Goal: Task Accomplishment & Management: Manage account settings

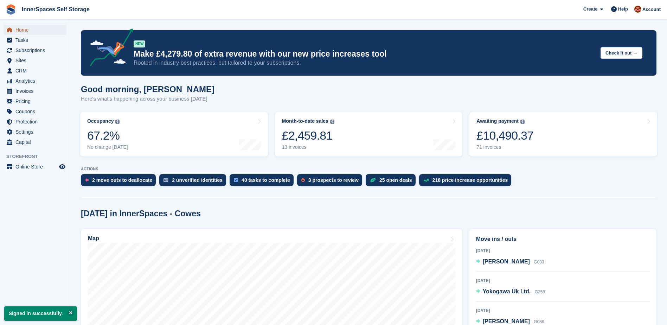
click at [20, 31] on span "Home" at bounding box center [36, 30] width 42 height 10
click at [25, 29] on span "Home" at bounding box center [36, 30] width 42 height 10
click at [20, 41] on span "Tasks" at bounding box center [36, 40] width 42 height 10
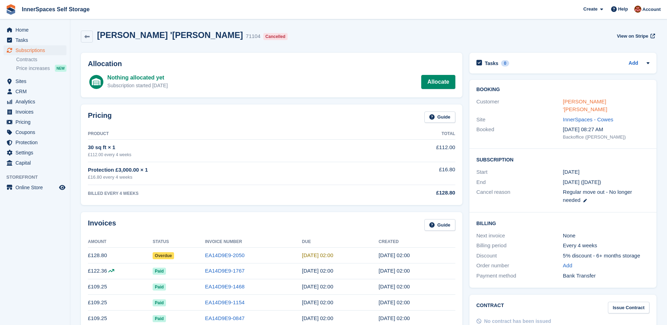
click at [566, 102] on link "Jeremy 'Jez' Robinson" at bounding box center [585, 105] width 44 height 14
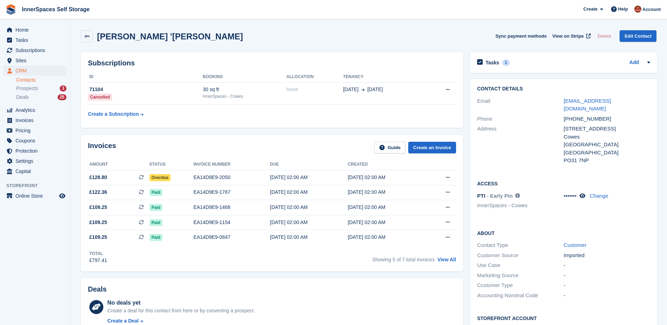
click at [230, 34] on div "Jeremy 'Jez' Robinson Sync payment methods View on Stripe Delete Edit Contact" at bounding box center [369, 36] width 576 height 12
click at [23, 58] on span "Sites" at bounding box center [36, 61] width 42 height 10
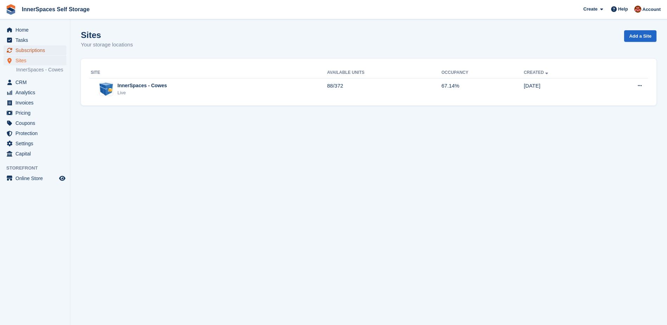
click at [26, 51] on span "Subscriptions" at bounding box center [36, 50] width 42 height 10
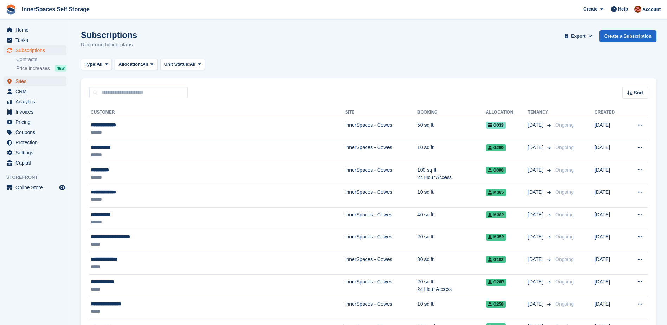
click at [19, 79] on span "Sites" at bounding box center [36, 81] width 42 height 10
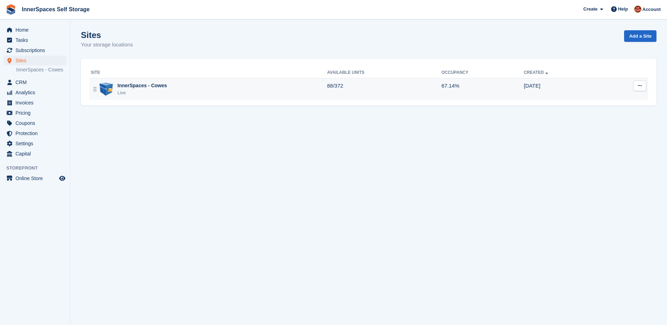
click at [145, 89] on div "InnerSpaces - Cowes" at bounding box center [142, 85] width 50 height 7
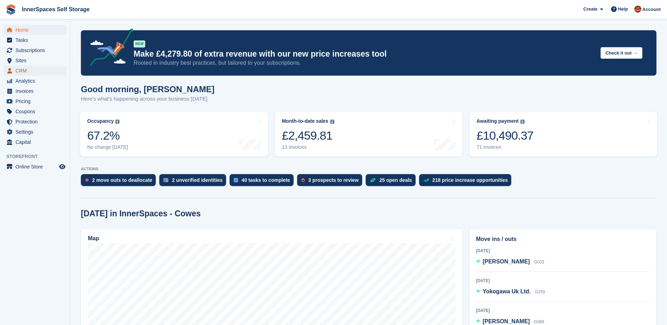
click at [21, 70] on span "CRM" at bounding box center [36, 71] width 42 height 10
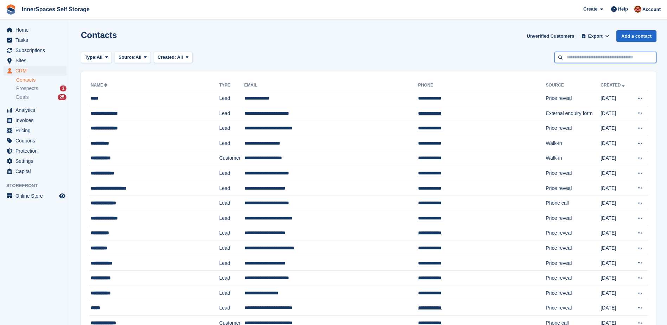
click at [618, 55] on input "text" at bounding box center [606, 58] width 102 height 12
type input "***"
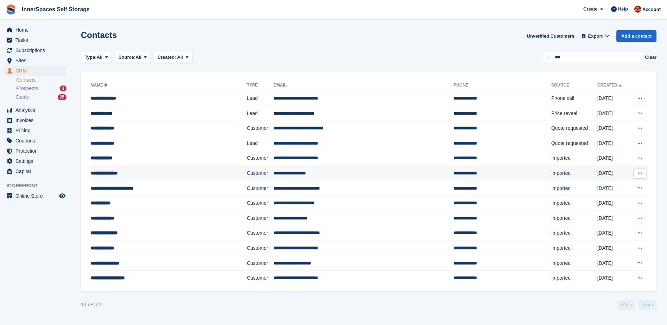
click at [122, 171] on div "**********" at bounding box center [153, 172] width 124 height 7
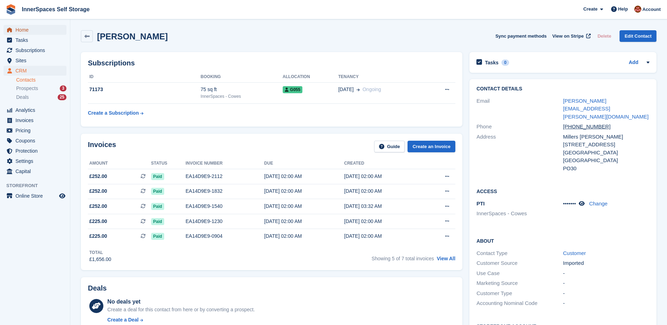
click at [21, 29] on span "Home" at bounding box center [36, 30] width 42 height 10
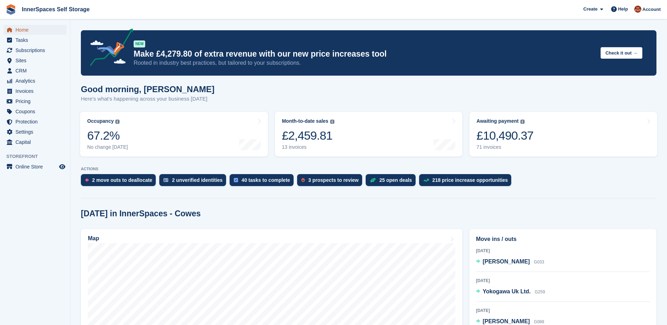
click at [22, 31] on span "Home" at bounding box center [36, 30] width 42 height 10
click at [18, 31] on span "Home" at bounding box center [36, 30] width 42 height 10
click at [21, 29] on span "Home" at bounding box center [36, 30] width 42 height 10
click at [30, 29] on span "Home" at bounding box center [36, 30] width 42 height 10
click at [20, 30] on span "Home" at bounding box center [36, 30] width 42 height 10
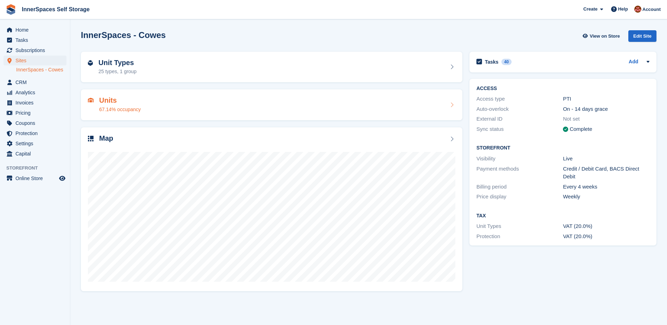
click at [105, 101] on h2 "Units" at bounding box center [119, 100] width 41 height 8
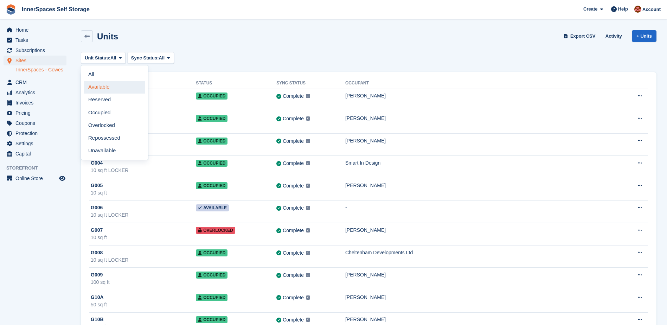
click at [93, 87] on link "Available" at bounding box center [114, 87] width 61 height 13
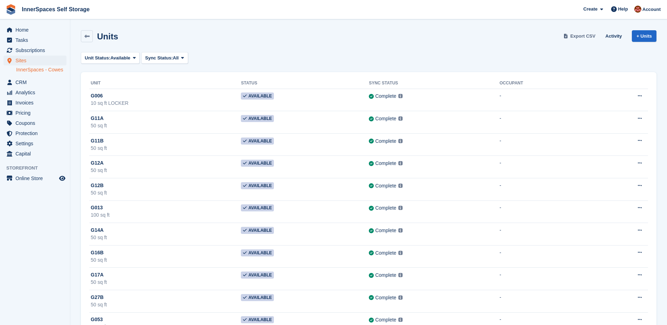
click at [585, 37] on span "Export CSV" at bounding box center [582, 36] width 25 height 7
click at [19, 28] on span "Home" at bounding box center [36, 30] width 42 height 10
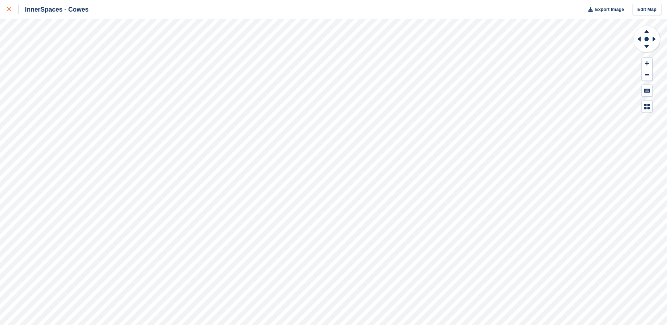
click at [10, 10] on icon at bounding box center [9, 9] width 4 height 4
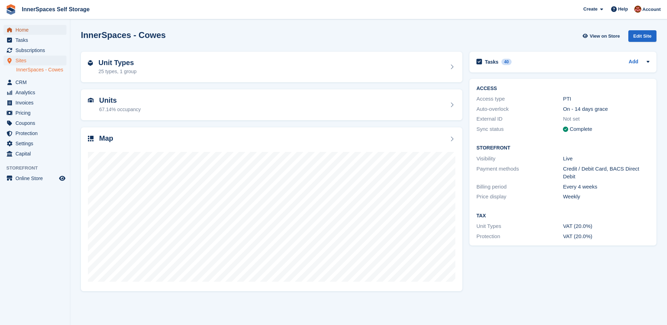
click at [18, 30] on span "Home" at bounding box center [36, 30] width 42 height 10
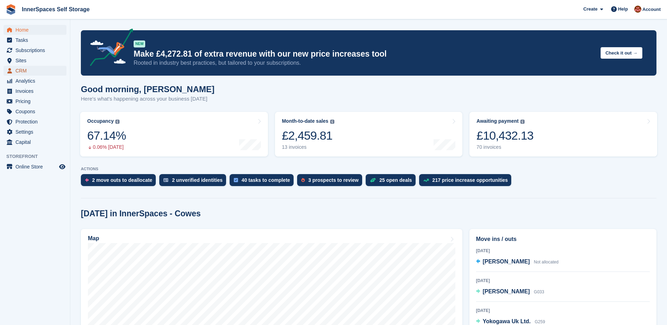
click at [20, 70] on span "CRM" at bounding box center [36, 71] width 42 height 10
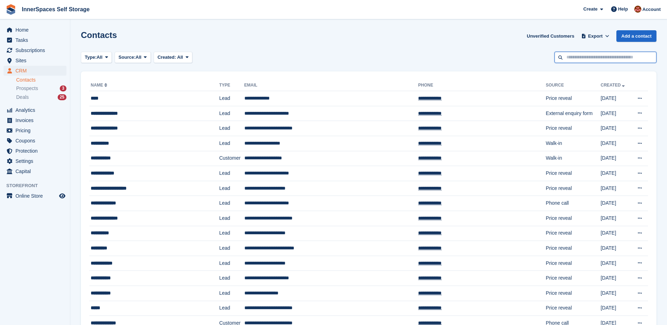
click at [592, 56] on input "text" at bounding box center [606, 58] width 102 height 12
type input "********"
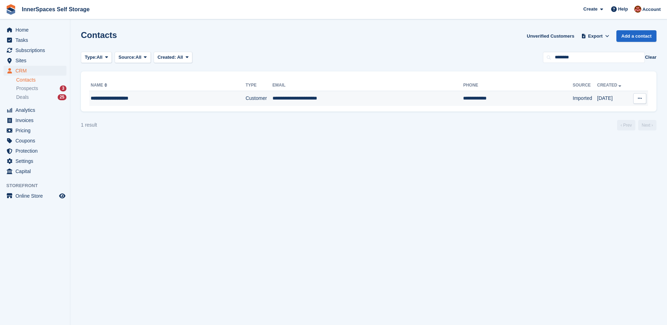
click at [114, 97] on div "**********" at bounding box center [152, 98] width 123 height 7
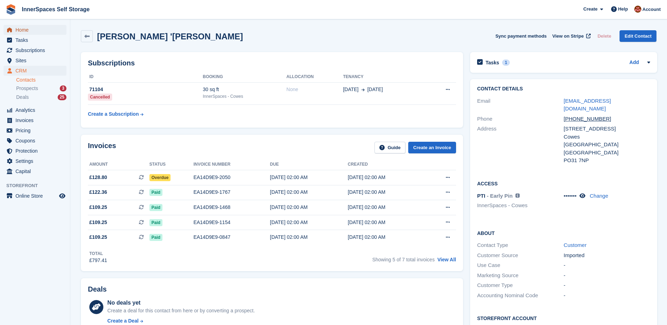
click at [19, 30] on span "Home" at bounding box center [36, 30] width 42 height 10
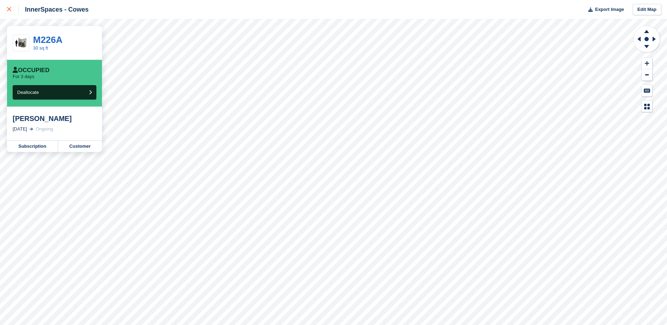
click at [7, 6] on div at bounding box center [13, 9] width 12 height 8
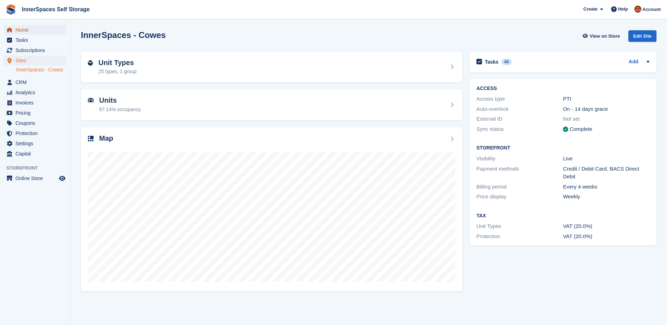
click at [20, 29] on span "Home" at bounding box center [36, 30] width 42 height 10
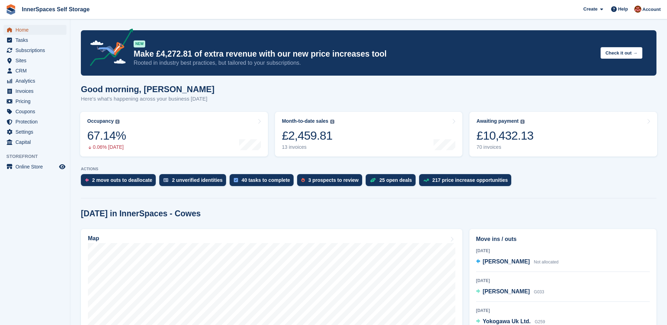
click at [20, 30] on span "Home" at bounding box center [36, 30] width 42 height 10
click at [26, 92] on span "Invoices" at bounding box center [36, 91] width 42 height 10
click at [20, 29] on span "Home" at bounding box center [36, 30] width 42 height 10
click at [18, 71] on span "CRM" at bounding box center [36, 71] width 42 height 10
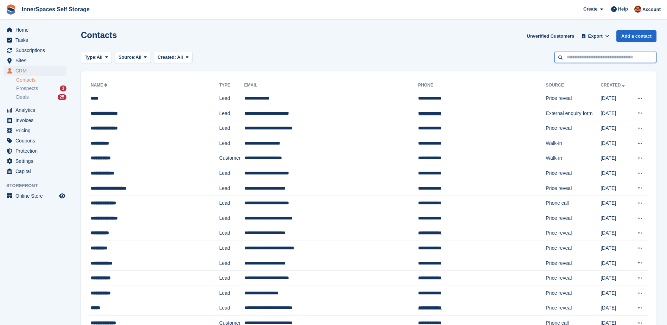
click at [616, 56] on input "text" at bounding box center [606, 58] width 102 height 12
type input "*****"
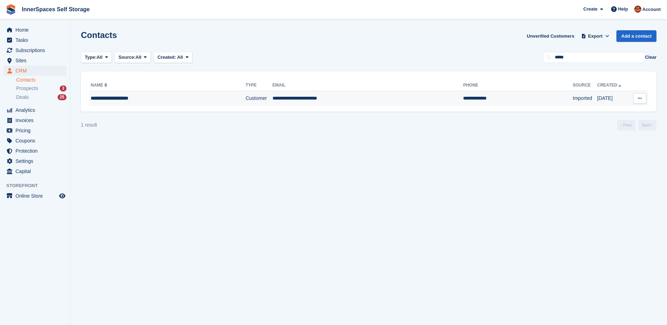
click at [124, 97] on div "**********" at bounding box center [152, 98] width 123 height 7
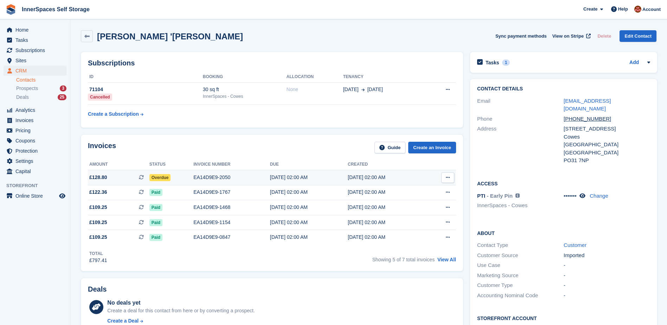
click at [213, 176] on div "EA14D9E9-2050" at bounding box center [231, 177] width 77 height 7
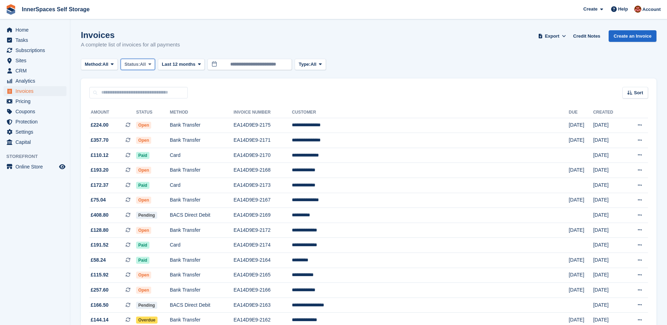
click at [144, 61] on span "All" at bounding box center [143, 64] width 6 height 7
click at [137, 120] on link "Open" at bounding box center [154, 119] width 61 height 13
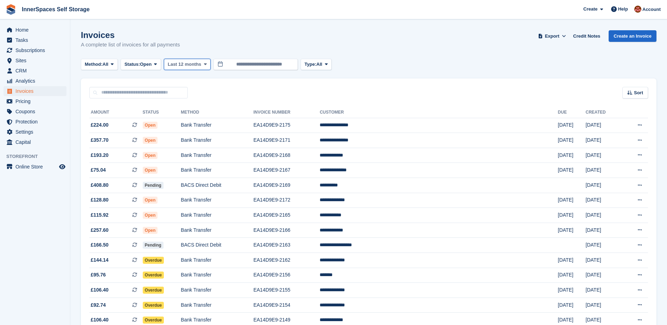
click at [185, 60] on button "Last 12 months" at bounding box center [187, 65] width 47 height 12
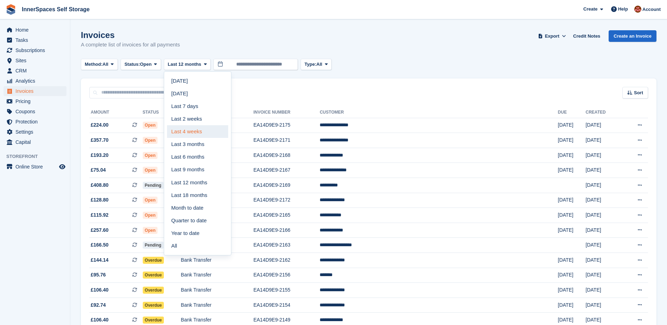
click at [190, 130] on link "Last 4 weeks" at bounding box center [197, 131] width 61 height 13
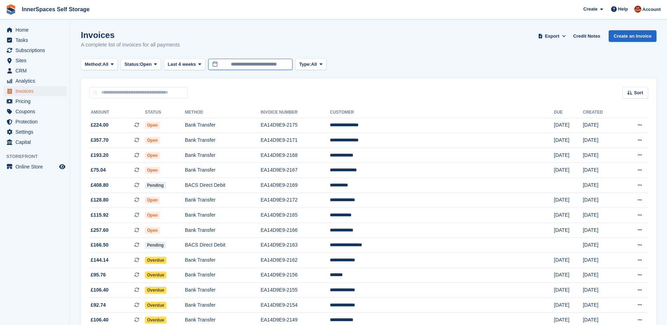
click at [254, 63] on input "**********" at bounding box center [250, 65] width 84 height 12
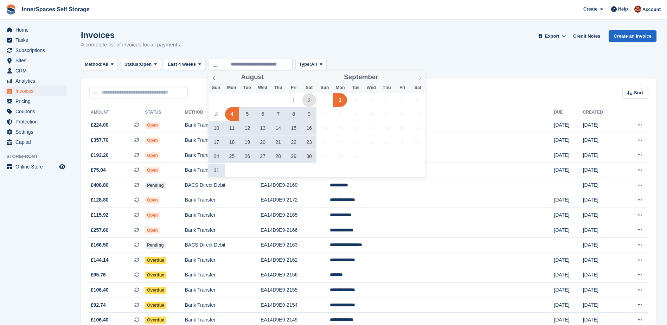
click at [310, 99] on span "2" at bounding box center [309, 100] width 14 height 14
type input "**********"
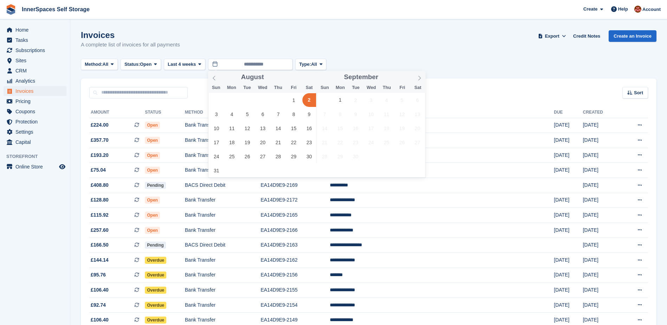
click at [310, 99] on span "2" at bounding box center [309, 100] width 14 height 14
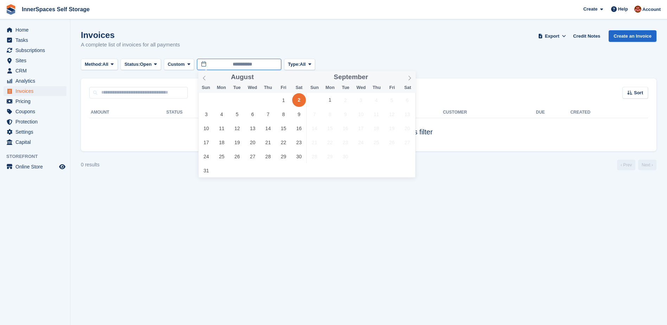
click at [231, 65] on input "**********" at bounding box center [239, 65] width 84 height 12
click at [208, 115] on span "3" at bounding box center [206, 114] width 14 height 14
type input "**********"
click at [208, 115] on span "3" at bounding box center [206, 114] width 14 height 14
click at [253, 68] on input "**********" at bounding box center [239, 65] width 84 height 12
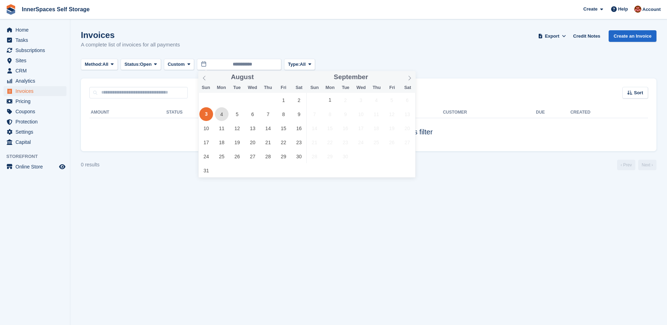
click at [221, 114] on span "4" at bounding box center [222, 114] width 14 height 14
type input "**********"
click at [221, 114] on span "4" at bounding box center [222, 114] width 14 height 14
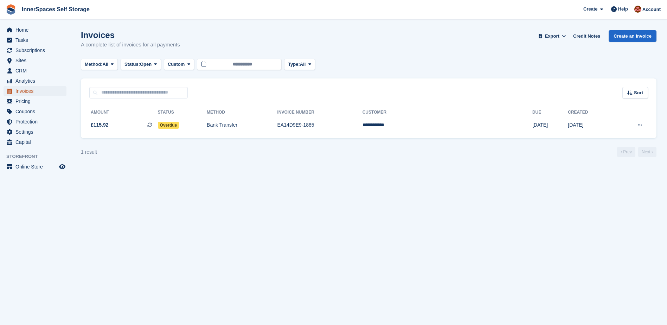
click at [29, 91] on span "Invoices" at bounding box center [36, 91] width 42 height 10
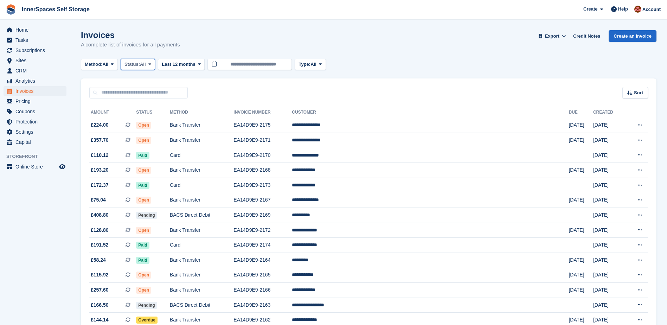
click at [135, 62] on span "Status:" at bounding box center [131, 64] width 15 height 7
click at [130, 119] on link "Open" at bounding box center [154, 119] width 61 height 13
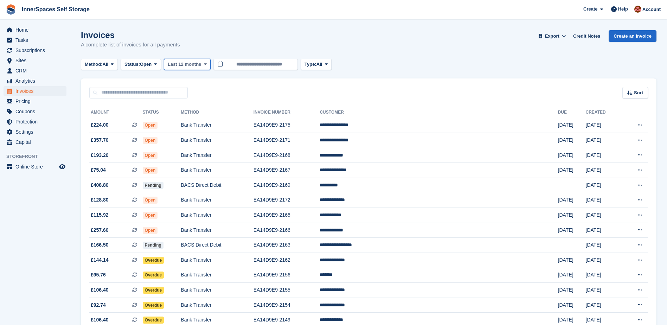
click at [181, 63] on span "Last 12 months" at bounding box center [184, 64] width 33 height 7
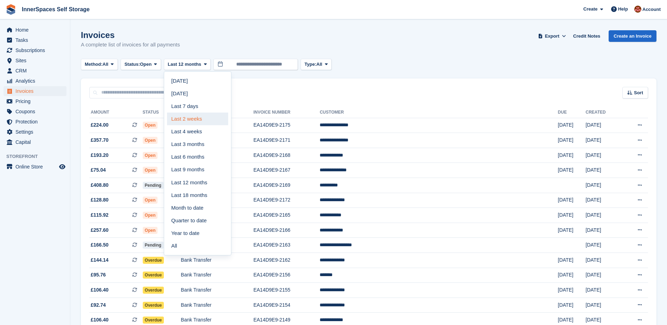
click at [203, 122] on link "Last 2 weeks" at bounding box center [197, 119] width 61 height 13
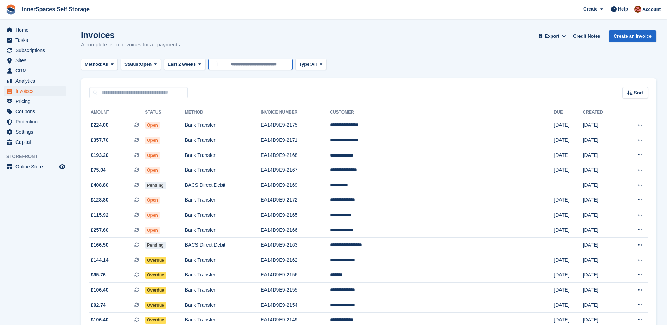
click at [244, 64] on input "**********" at bounding box center [250, 65] width 84 height 12
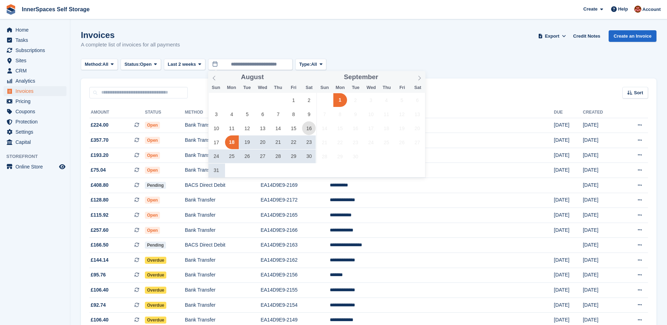
click at [308, 128] on span "16" at bounding box center [309, 128] width 14 height 14
type input "**********"
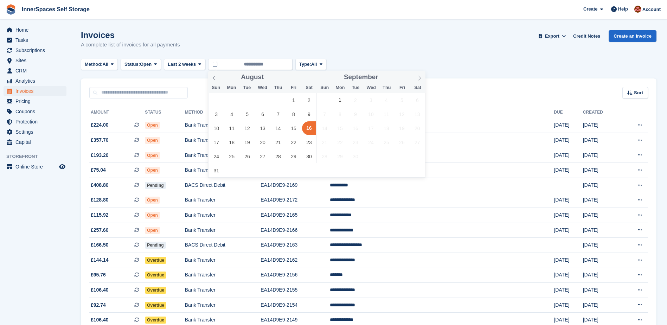
click at [308, 128] on span "16" at bounding box center [309, 128] width 14 height 14
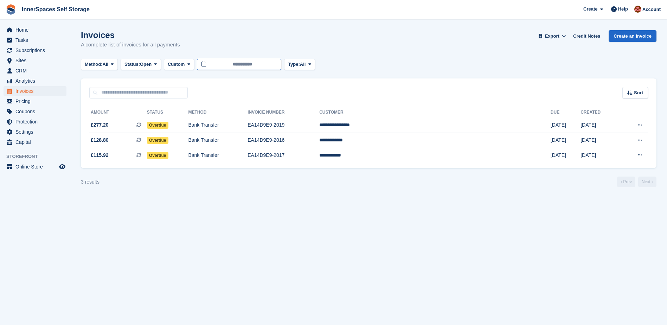
click at [231, 64] on input "**********" at bounding box center [239, 65] width 84 height 12
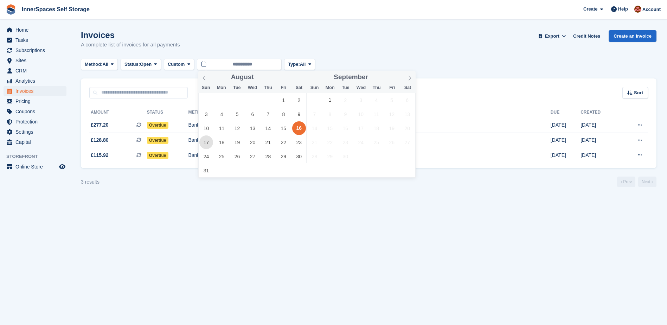
click at [206, 142] on span "17" at bounding box center [206, 142] width 14 height 14
type input "**********"
click at [206, 142] on span "17" at bounding box center [206, 142] width 14 height 14
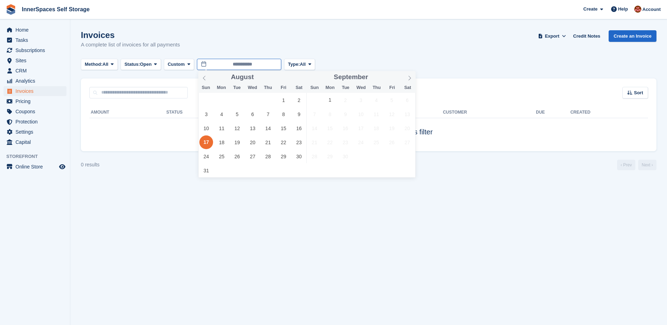
click at [222, 66] on input "**********" at bounding box center [239, 65] width 84 height 12
click at [222, 144] on span "18" at bounding box center [222, 142] width 14 height 14
type input "**********"
click at [222, 144] on span "18" at bounding box center [222, 142] width 14 height 14
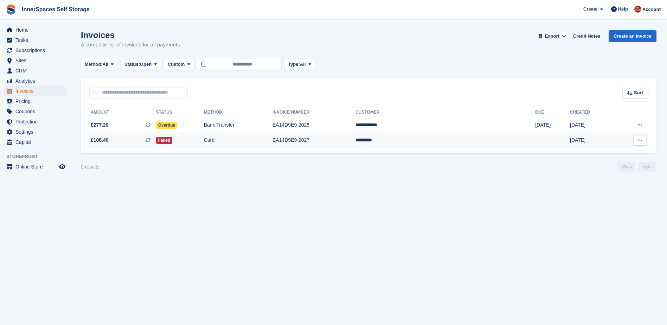
click at [173, 140] on span "Failed" at bounding box center [164, 140] width 17 height 7
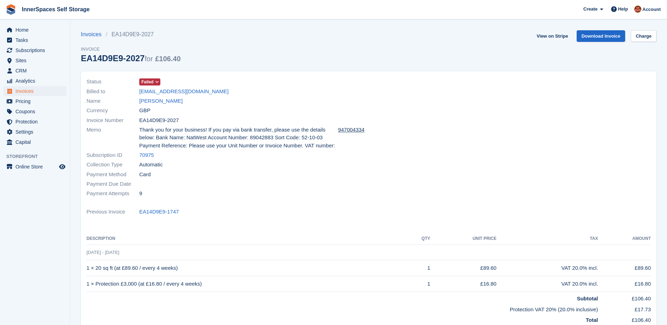
click at [151, 79] on span "Failed" at bounding box center [147, 82] width 12 height 6
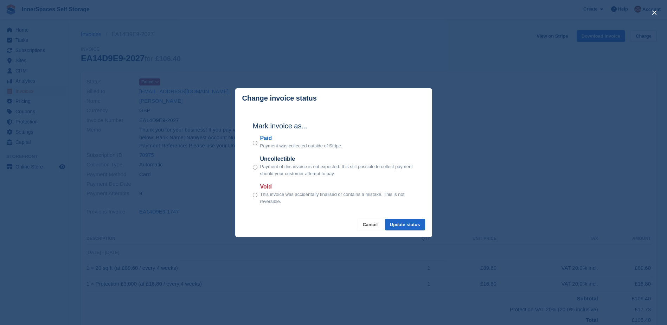
click at [370, 223] on button "Cancel" at bounding box center [370, 225] width 25 height 12
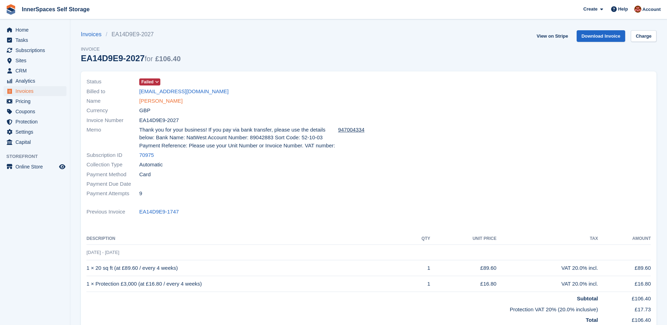
click at [150, 100] on link "Suzi Leon" at bounding box center [160, 101] width 43 height 8
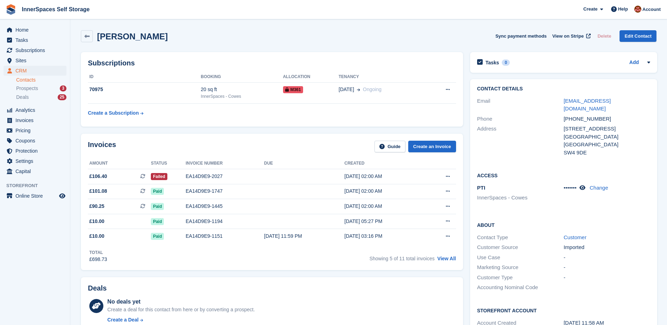
click at [173, 155] on div "Invoices Guide Create an Invoice" at bounding box center [272, 149] width 368 height 16
click at [204, 177] on div "EA14D9E9-2027" at bounding box center [225, 176] width 78 height 7
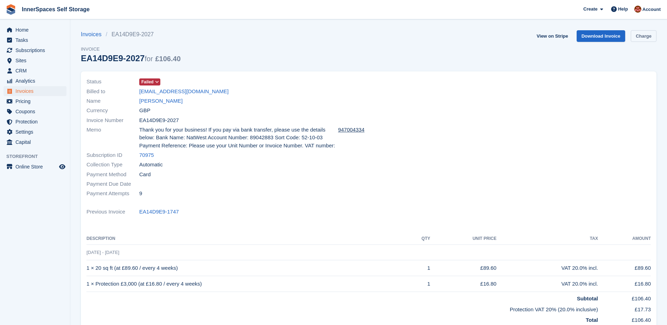
click at [646, 34] on link "Charge" at bounding box center [644, 36] width 26 height 12
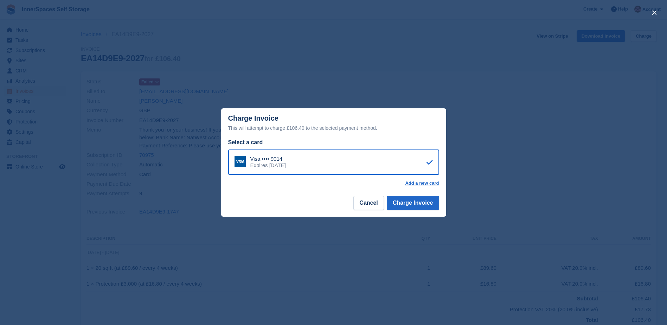
click at [333, 160] on div "Visa •••• 9014 Expires April 2028" at bounding box center [333, 161] width 211 height 25
click at [417, 200] on button "Charge Invoice" at bounding box center [413, 203] width 52 height 14
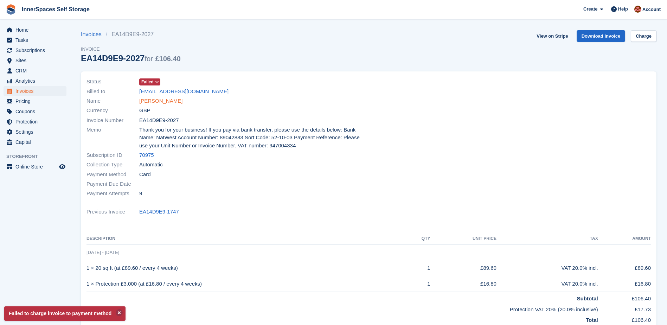
click at [151, 100] on link "Suzi Leon" at bounding box center [160, 101] width 43 height 8
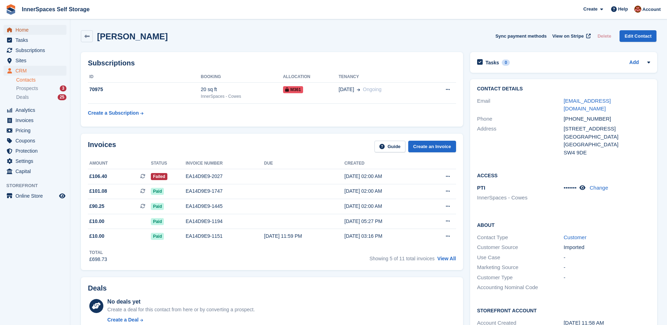
click at [21, 30] on span "Home" at bounding box center [36, 30] width 42 height 10
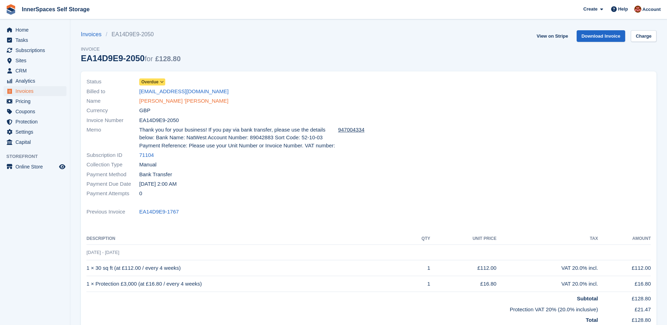
click at [174, 100] on link "[PERSON_NAME] '[PERSON_NAME]" at bounding box center [183, 101] width 89 height 8
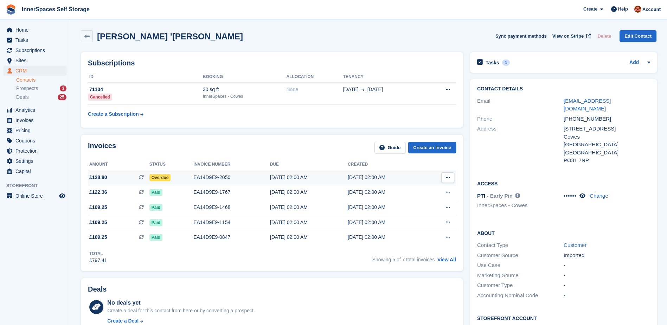
click at [179, 178] on div "Overdue" at bounding box center [171, 177] width 44 height 7
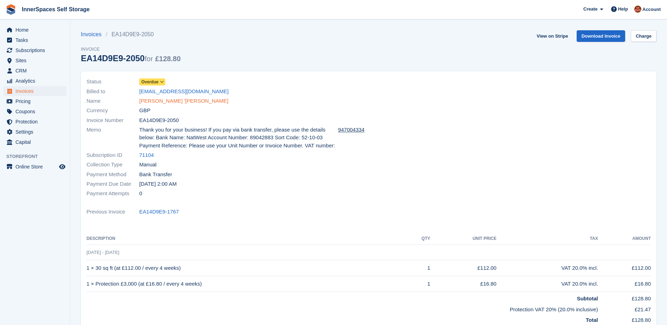
click at [171, 100] on link "[PERSON_NAME] '[PERSON_NAME]" at bounding box center [183, 101] width 89 height 8
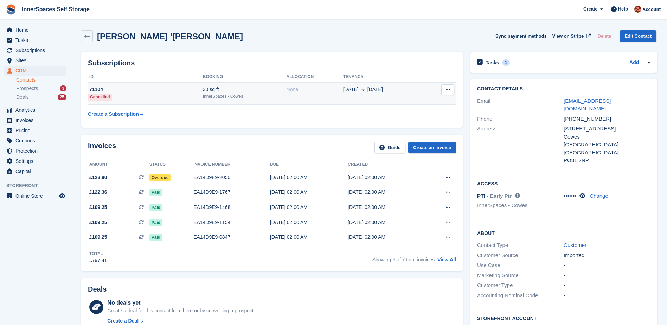
click at [241, 90] on div "30 sq ft" at bounding box center [245, 89] width 84 height 7
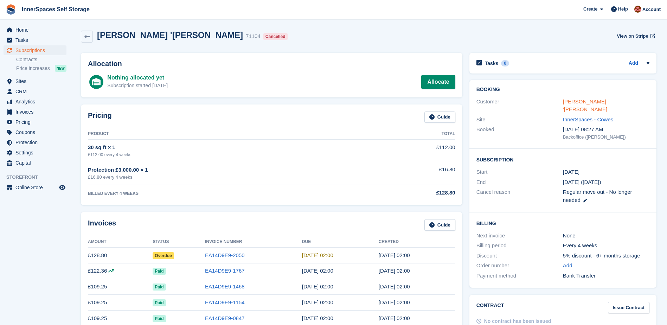
click at [574, 101] on link "[PERSON_NAME] '[PERSON_NAME]" at bounding box center [585, 105] width 44 height 14
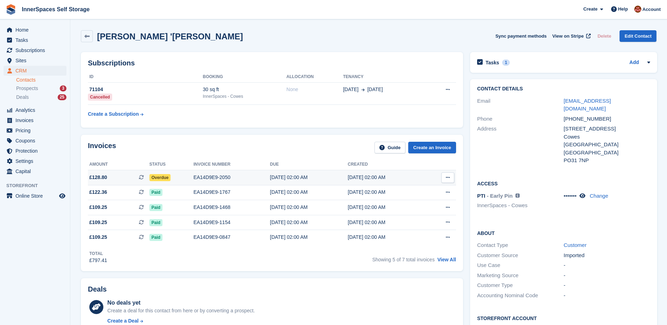
click at [230, 177] on div "EA14D9E9-2050" at bounding box center [231, 177] width 77 height 7
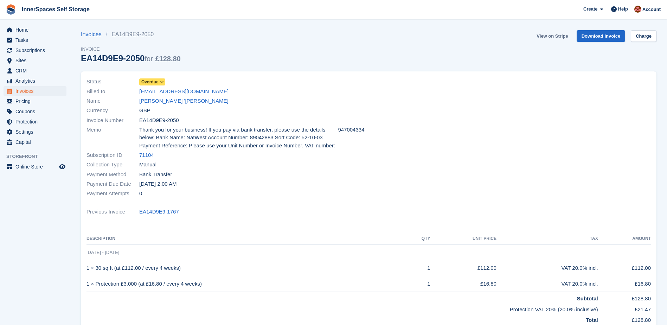
click at [555, 37] on link "View on Stripe" at bounding box center [552, 36] width 37 height 12
click at [176, 101] on link "[PERSON_NAME] '[PERSON_NAME]" at bounding box center [183, 101] width 89 height 8
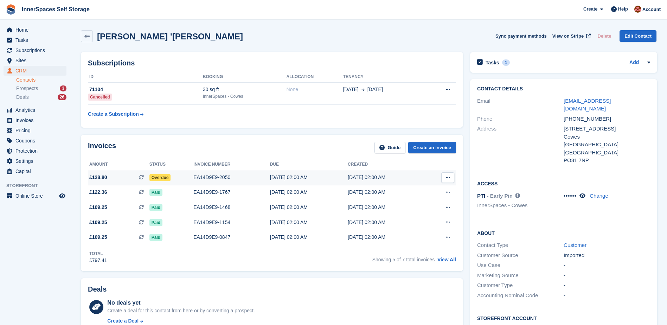
click at [217, 175] on div "EA14D9E9-2050" at bounding box center [231, 177] width 77 height 7
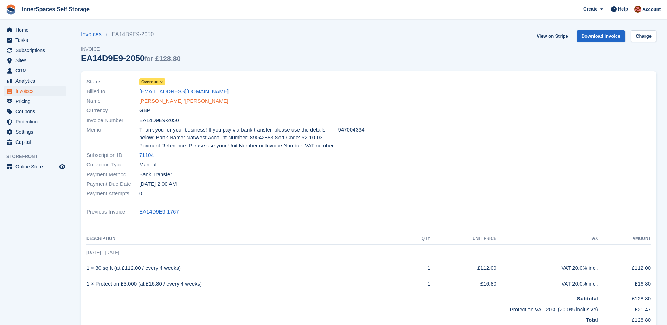
click at [174, 103] on link "[PERSON_NAME] '[PERSON_NAME]" at bounding box center [183, 101] width 89 height 8
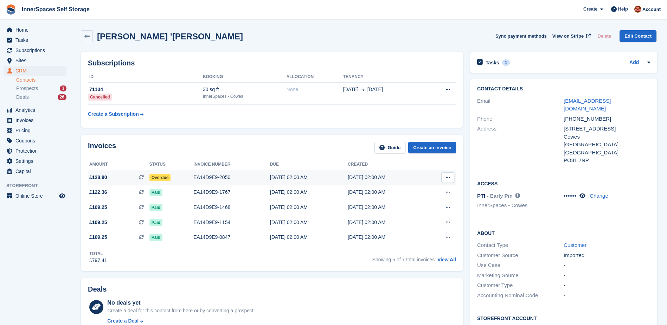
click at [207, 175] on div "EA14D9E9-2050" at bounding box center [231, 177] width 77 height 7
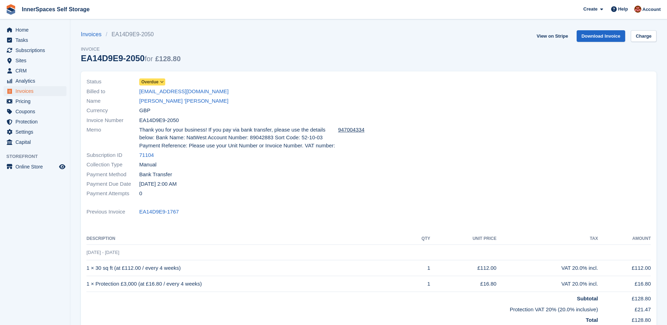
click at [526, 105] on div at bounding box center [512, 138] width 287 height 130
click at [152, 101] on link "[PERSON_NAME] '[PERSON_NAME]" at bounding box center [183, 101] width 89 height 8
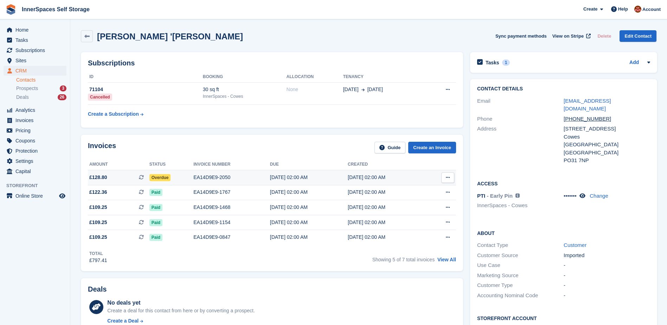
click at [240, 176] on div "EA14D9E9-2050" at bounding box center [231, 177] width 77 height 7
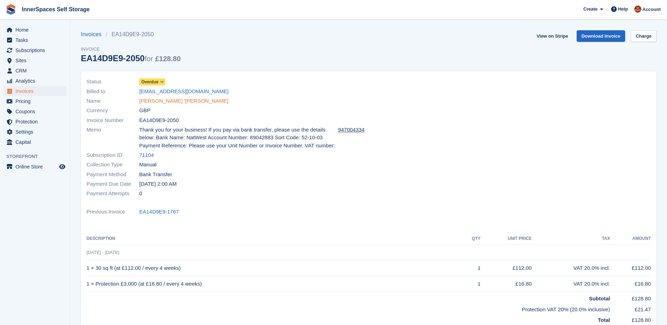
click at [169, 102] on link "[PERSON_NAME] '[PERSON_NAME]" at bounding box center [183, 101] width 89 height 8
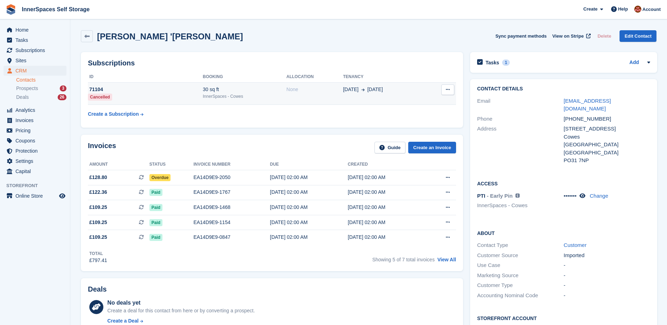
click at [252, 96] on div "InnerSpaces - Cowes" at bounding box center [245, 96] width 84 height 6
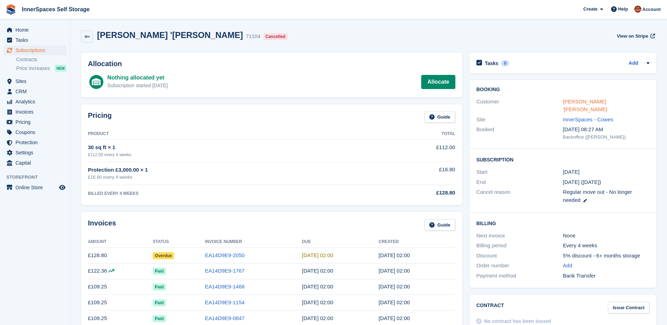
click at [582, 100] on link "[PERSON_NAME] '[PERSON_NAME]" at bounding box center [585, 105] width 44 height 14
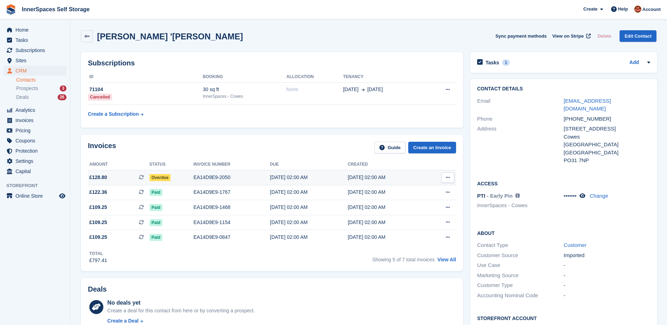
click at [249, 175] on div "EA14D9E9-2050" at bounding box center [231, 177] width 77 height 7
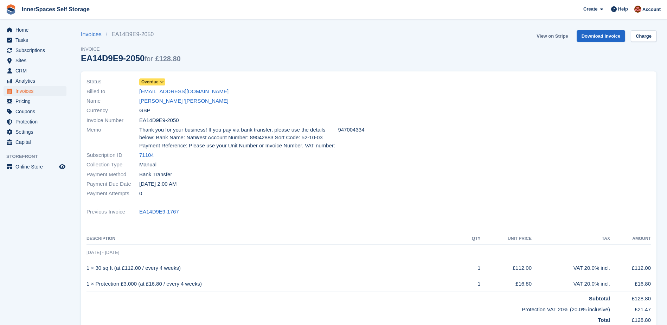
click at [560, 37] on link "View on Stripe" at bounding box center [552, 36] width 37 height 12
click at [170, 102] on link "[PERSON_NAME] '[PERSON_NAME]" at bounding box center [183, 101] width 89 height 8
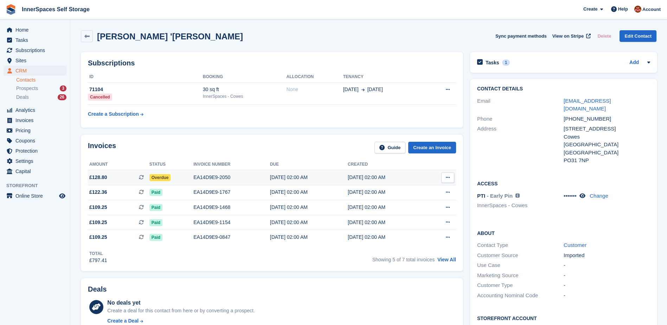
click at [206, 178] on div "EA14D9E9-2050" at bounding box center [231, 177] width 77 height 7
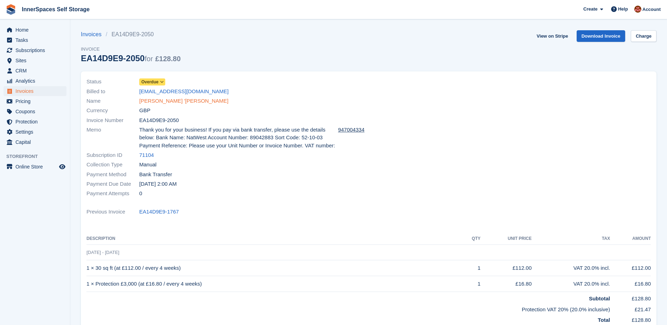
click at [154, 102] on link "[PERSON_NAME] '[PERSON_NAME]" at bounding box center [183, 101] width 89 height 8
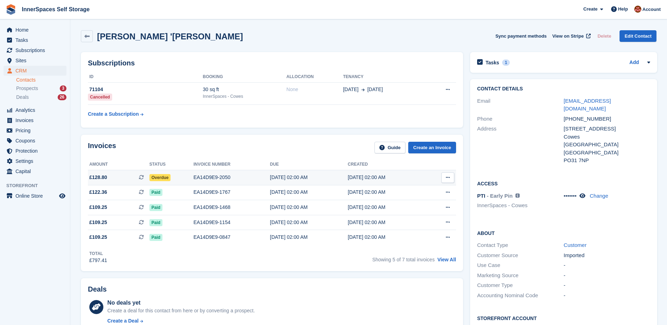
click at [326, 177] on div "[DATE] 02:00 AM" at bounding box center [309, 177] width 78 height 7
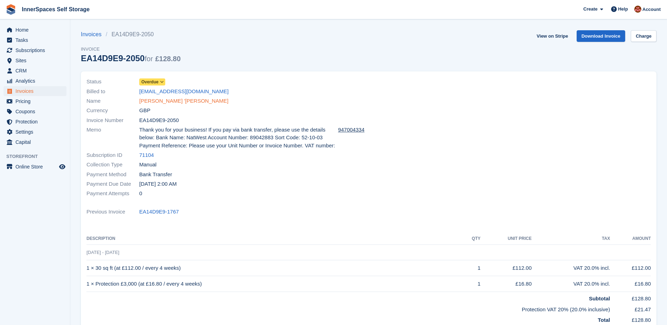
click at [172, 101] on link "[PERSON_NAME] '[PERSON_NAME]" at bounding box center [183, 101] width 89 height 8
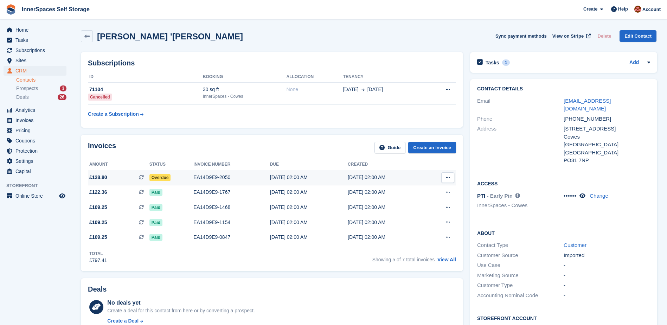
click at [252, 175] on div "EA14D9E9-2050" at bounding box center [231, 177] width 77 height 7
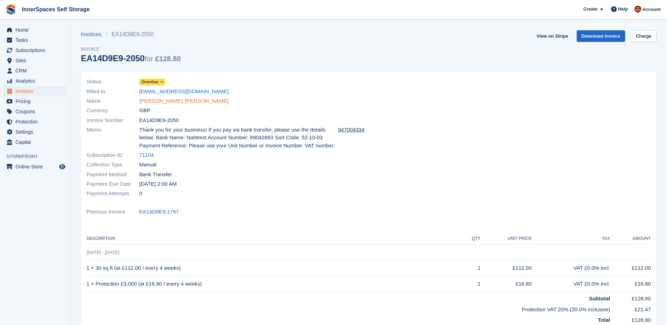
click at [178, 102] on link "[PERSON_NAME] '[PERSON_NAME]" at bounding box center [183, 101] width 89 height 8
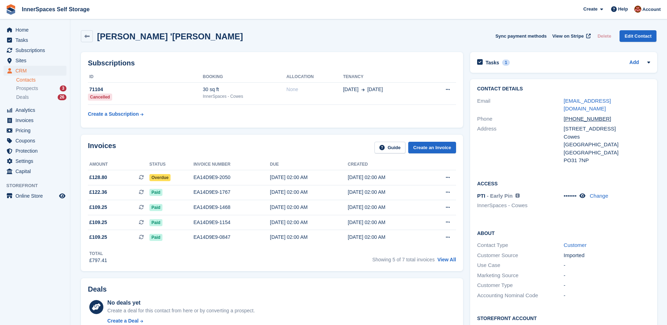
click at [582, 116] on csone-ctd "[PHONE_NUMBER]" at bounding box center [587, 119] width 47 height 6
click at [583, 116] on csone-ctd "[PHONE_NUMBER]" at bounding box center [587, 119] width 47 height 6
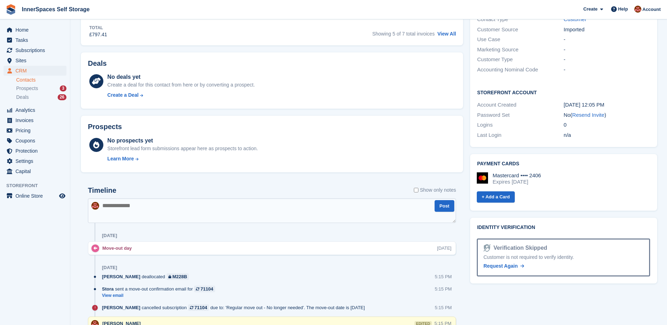
scroll to position [281, 0]
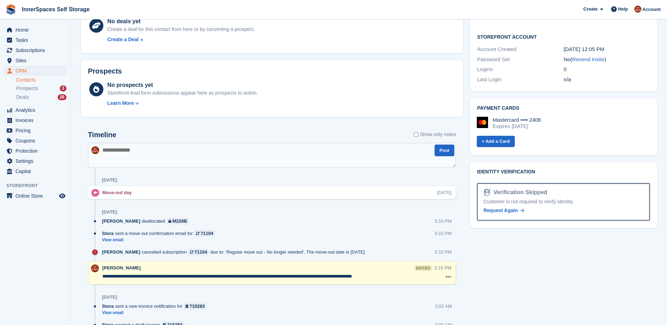
click at [130, 152] on textarea at bounding box center [272, 155] width 368 height 25
type textarea "**********"
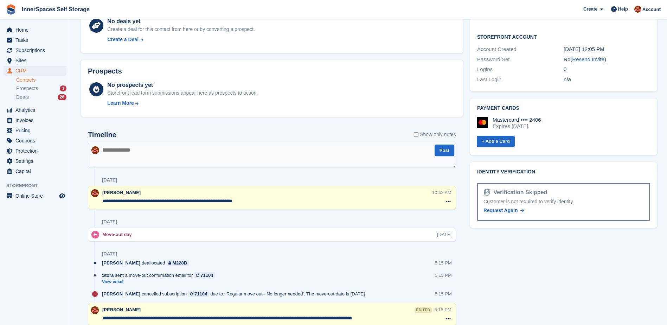
click at [273, 201] on textarea "**********" at bounding box center [266, 201] width 329 height 7
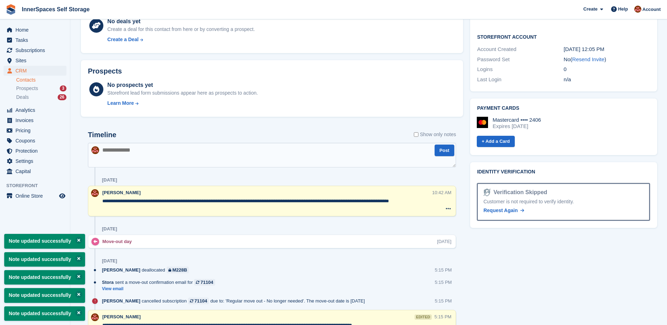
click at [267, 201] on textarea "**********" at bounding box center [266, 205] width 329 height 14
type textarea "**********"
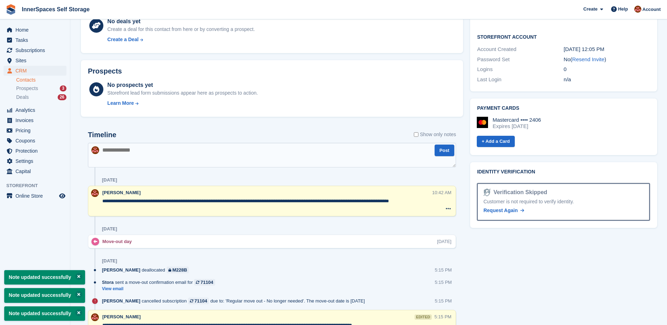
click at [213, 155] on textarea at bounding box center [272, 155] width 368 height 25
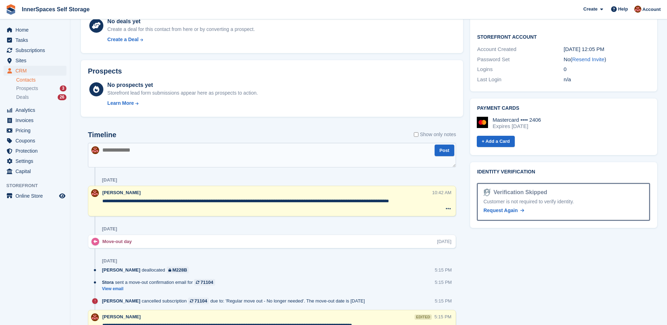
click at [128, 206] on textarea "**********" at bounding box center [266, 205] width 329 height 14
click at [110, 152] on textarea at bounding box center [272, 155] width 368 height 25
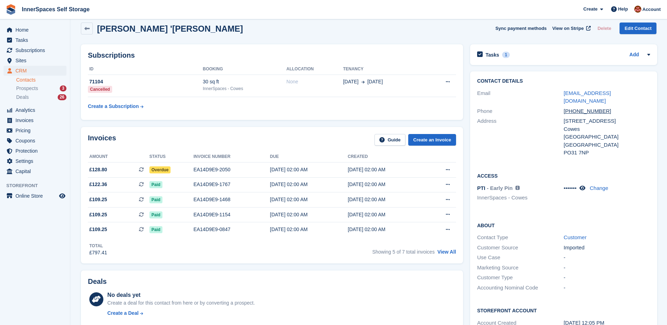
scroll to position [0, 0]
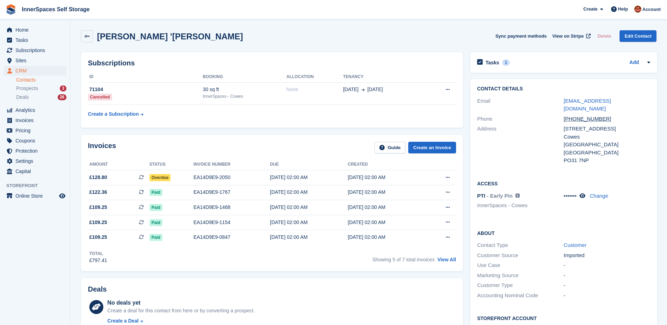
drag, startPoint x: 489, startPoint y: 60, endPoint x: 511, endPoint y: 83, distance: 31.6
click at [490, 60] on h2 "Tasks" at bounding box center [493, 62] width 14 height 6
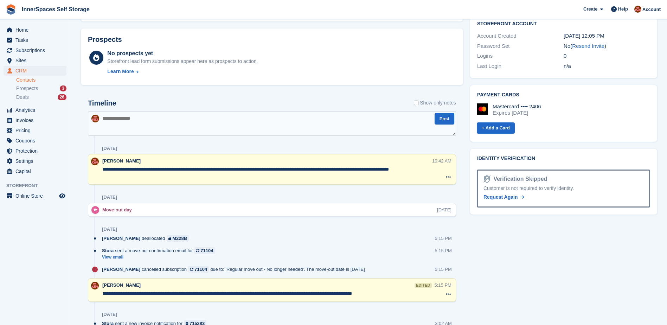
scroll to position [305, 0]
